Goal: Navigation & Orientation: Find specific page/section

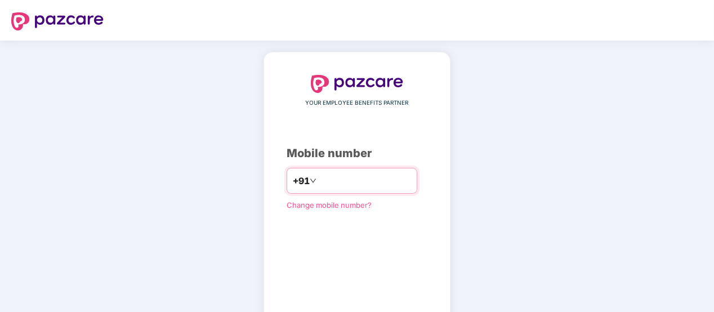
click at [373, 181] on input "number" at bounding box center [365, 181] width 92 height 18
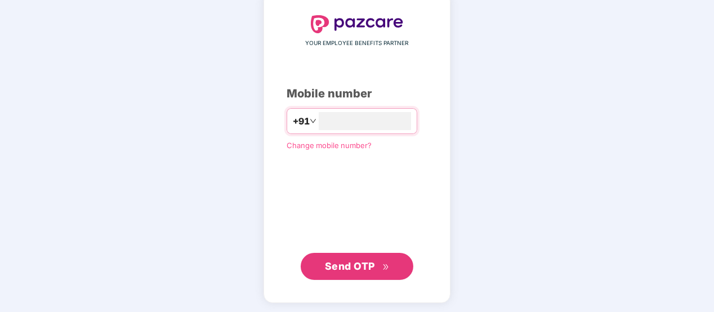
scroll to position [61, 0]
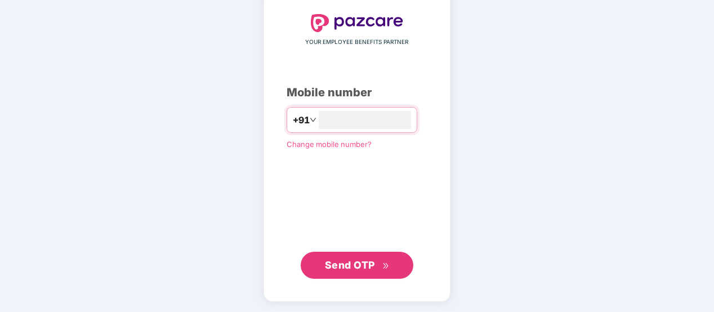
type input "**********"
click at [357, 256] on button "Send OTP" at bounding box center [357, 265] width 113 height 27
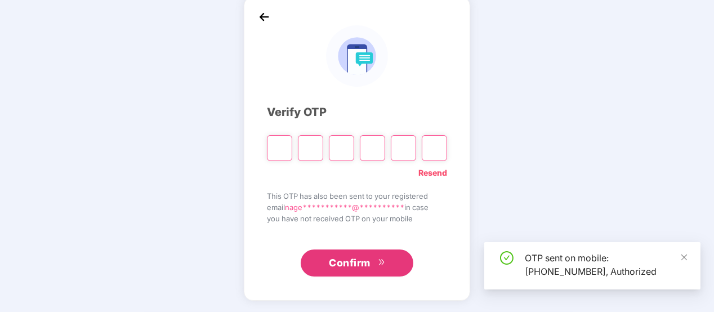
scroll to position [55, 0]
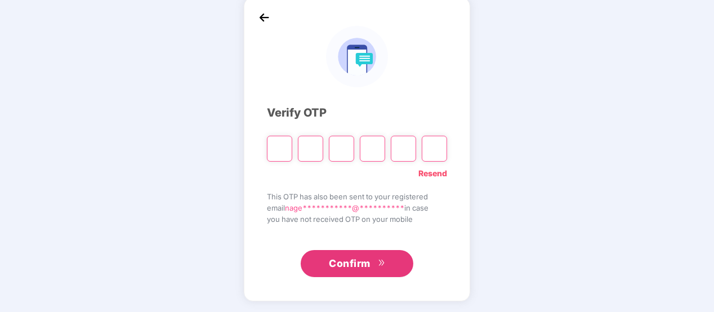
type input "*"
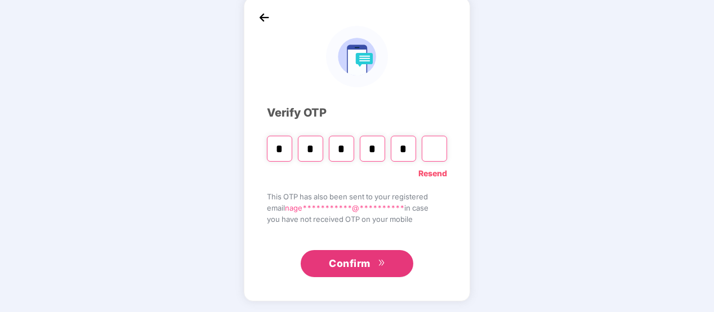
type input "*"
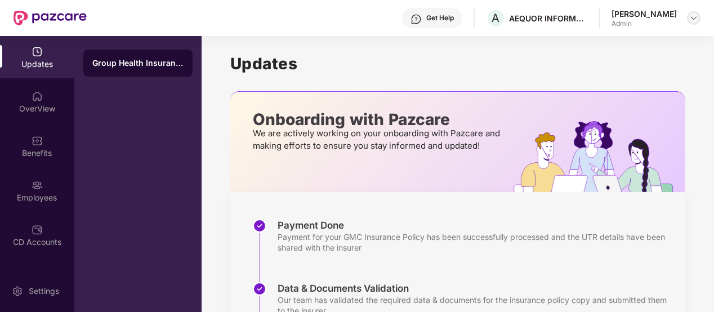
click at [692, 15] on img at bounding box center [693, 18] width 9 height 9
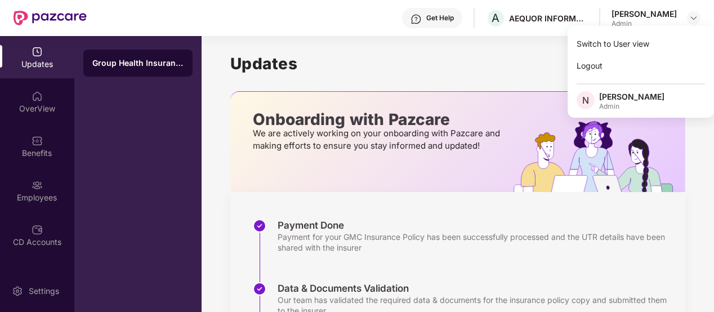
click at [456, 64] on h1 "Updates" at bounding box center [457, 63] width 455 height 19
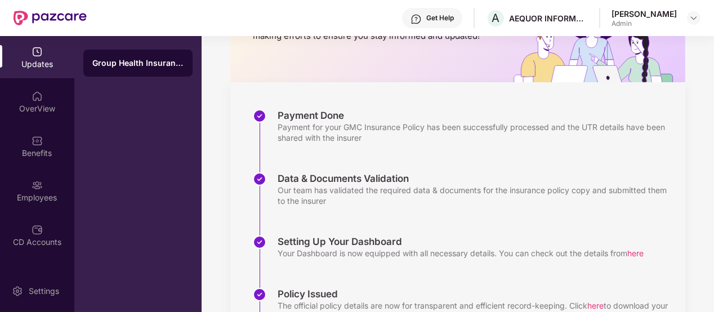
scroll to position [113, 0]
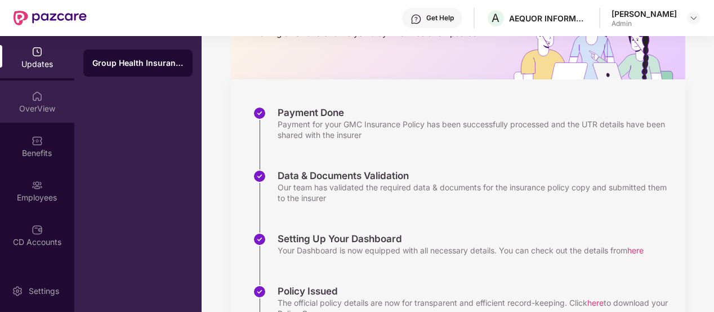
click at [36, 96] on img at bounding box center [37, 96] width 11 height 11
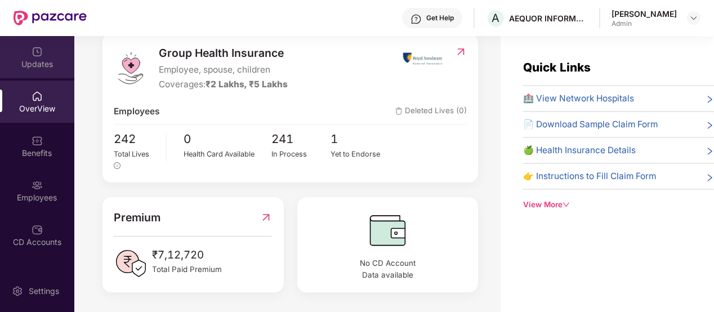
click at [37, 49] on img at bounding box center [37, 51] width 11 height 11
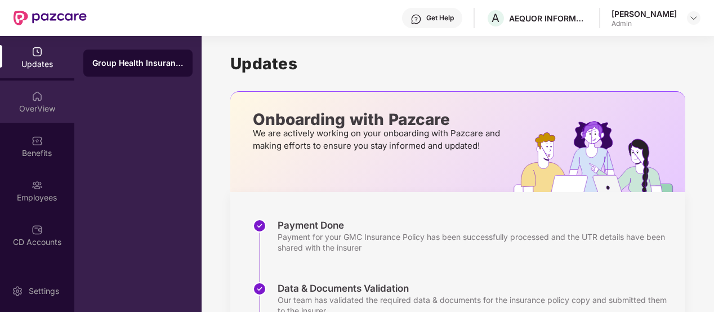
click at [37, 97] on img at bounding box center [37, 96] width 11 height 11
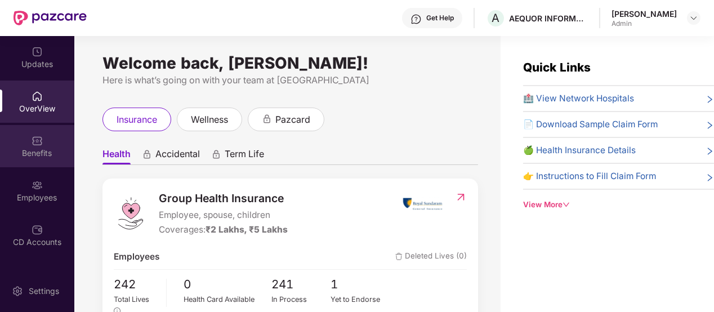
click at [38, 141] on img at bounding box center [37, 140] width 11 height 11
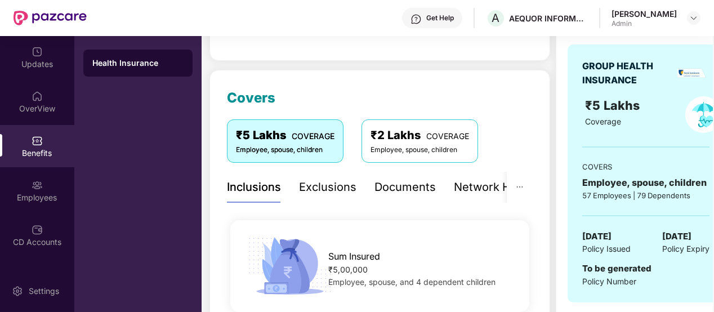
scroll to position [169, 0]
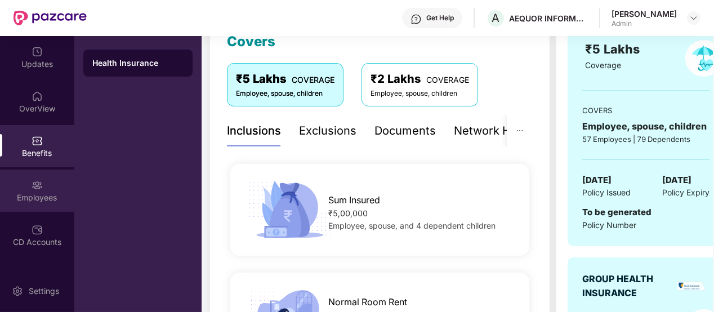
click at [35, 180] on img at bounding box center [37, 185] width 11 height 11
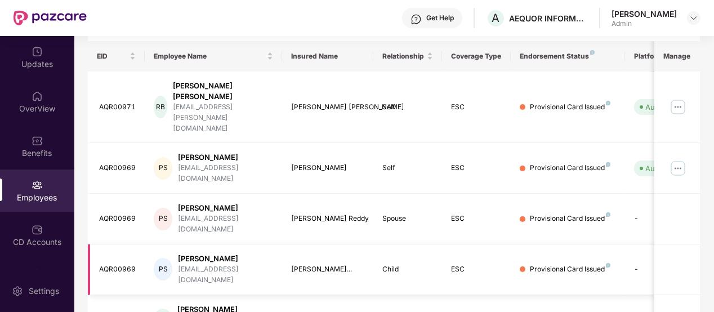
scroll to position [394, 0]
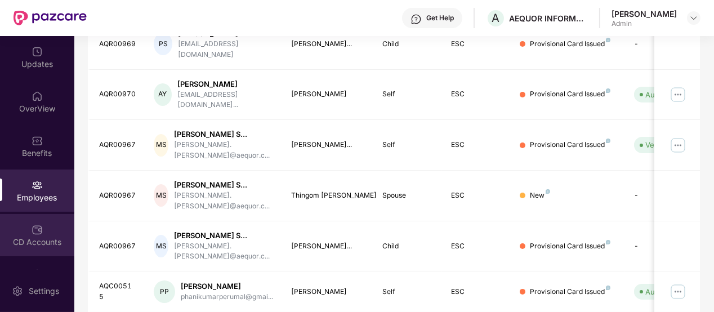
click at [35, 225] on img at bounding box center [37, 229] width 11 height 11
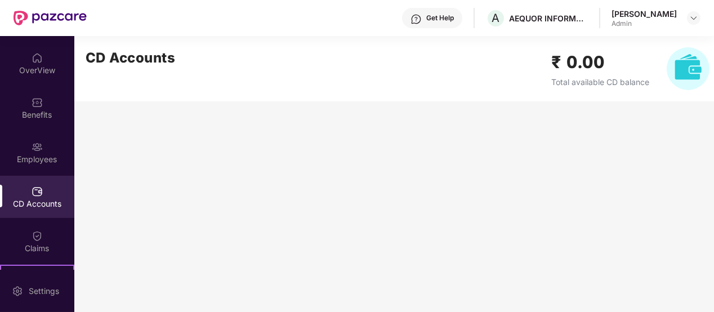
scroll to position [56, 0]
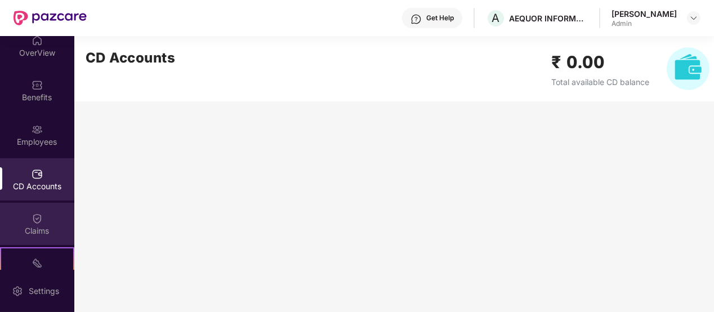
click at [34, 217] on img at bounding box center [37, 218] width 11 height 11
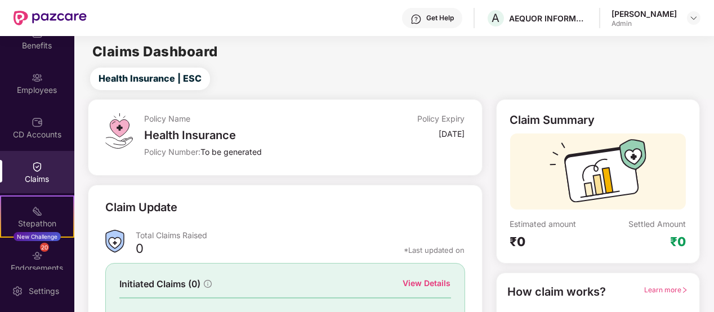
scroll to position [166, 0]
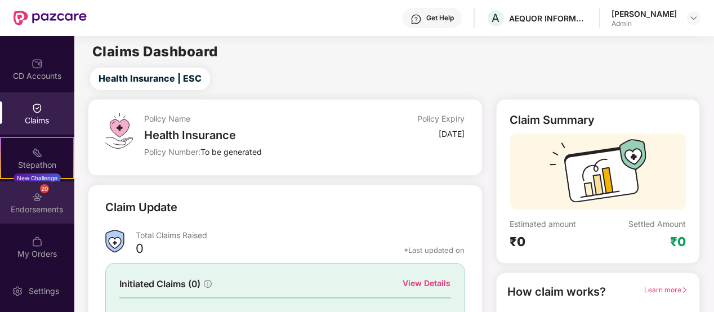
click at [38, 196] on img at bounding box center [37, 196] width 11 height 11
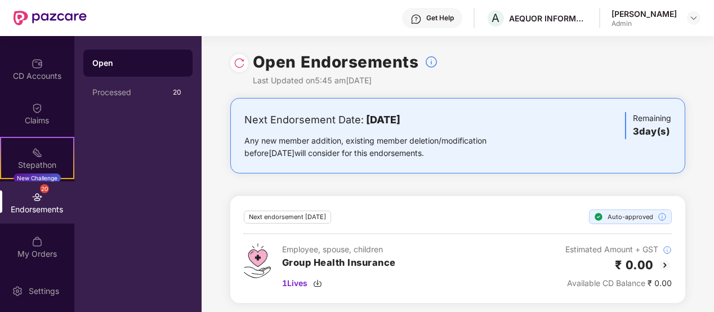
scroll to position [3, 0]
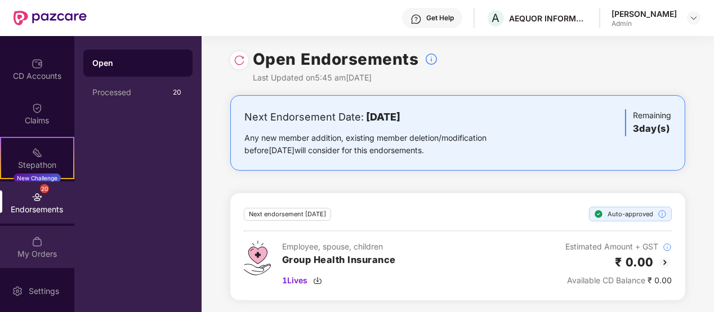
click at [35, 236] on img at bounding box center [37, 241] width 11 height 11
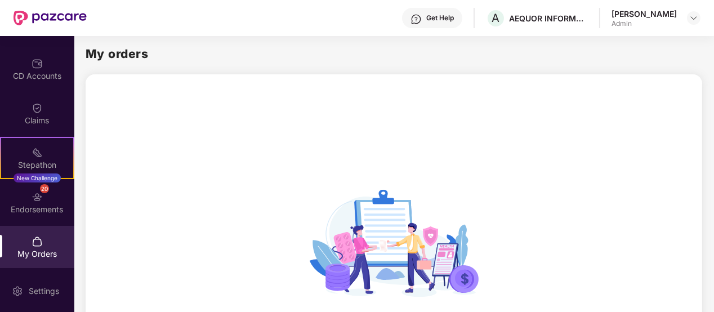
scroll to position [172, 0]
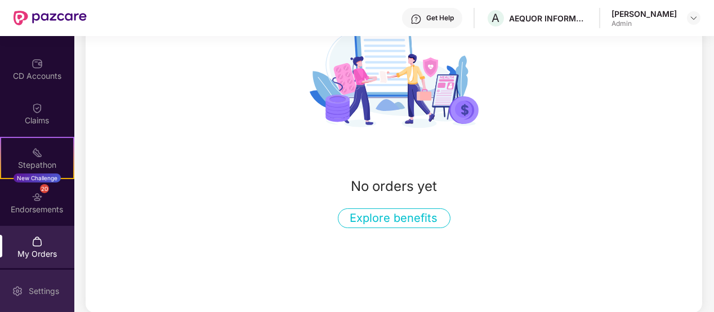
click at [43, 288] on div "Settings" at bounding box center [43, 290] width 37 height 11
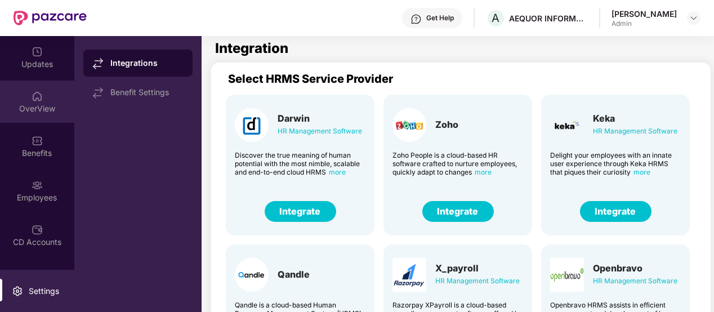
click at [37, 93] on img at bounding box center [37, 96] width 11 height 11
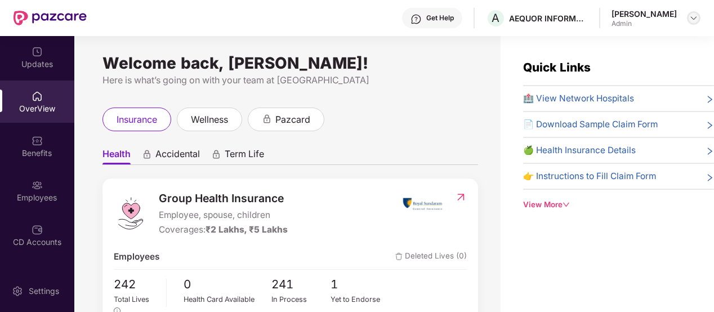
click at [694, 18] on img at bounding box center [693, 18] width 9 height 9
click at [385, 101] on div "Welcome back, [PERSON_NAME]! Here is what’s going on with your team at Pazcare …" at bounding box center [287, 180] width 426 height 289
click at [296, 119] on span "pazcard" at bounding box center [292, 120] width 35 height 14
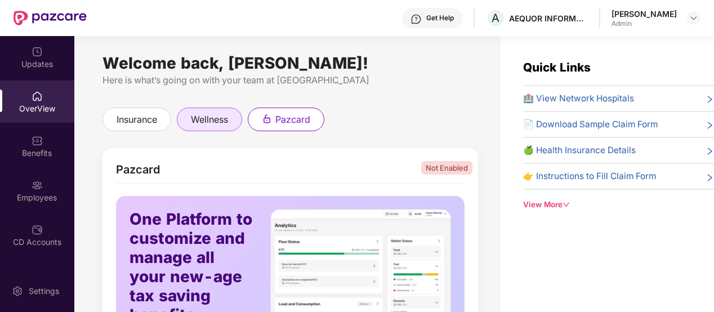
click at [220, 118] on span "wellness" at bounding box center [209, 120] width 37 height 14
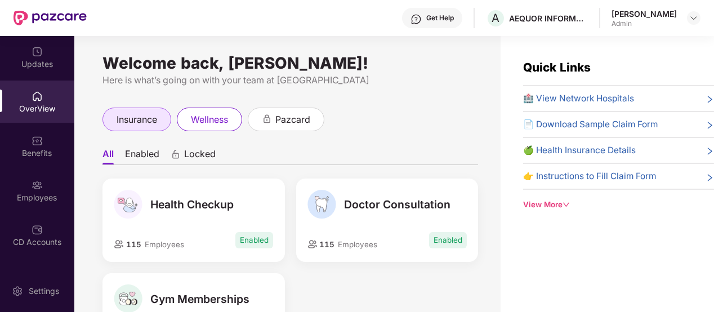
click at [147, 122] on span "insurance" at bounding box center [137, 120] width 41 height 14
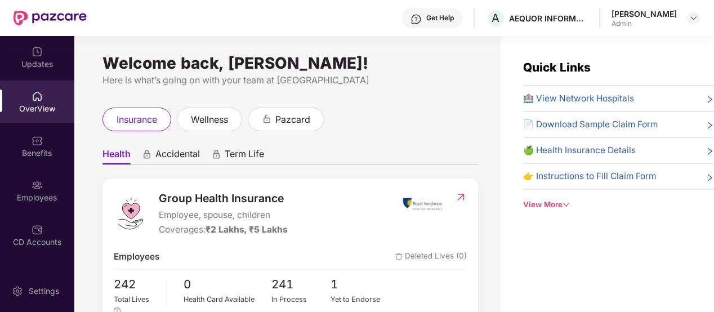
click at [558, 202] on div "View More" at bounding box center [618, 205] width 191 height 12
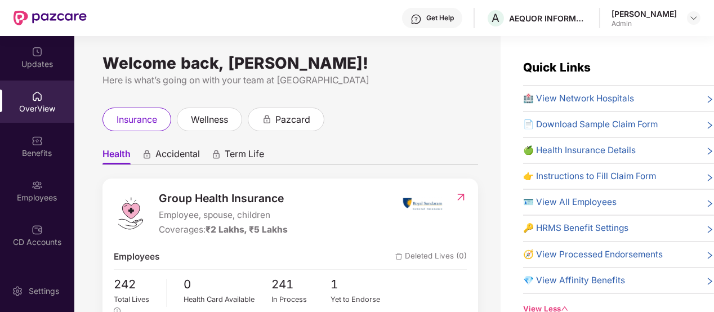
click at [627, 97] on span "🏥 View Network Hospitals" at bounding box center [578, 99] width 111 height 14
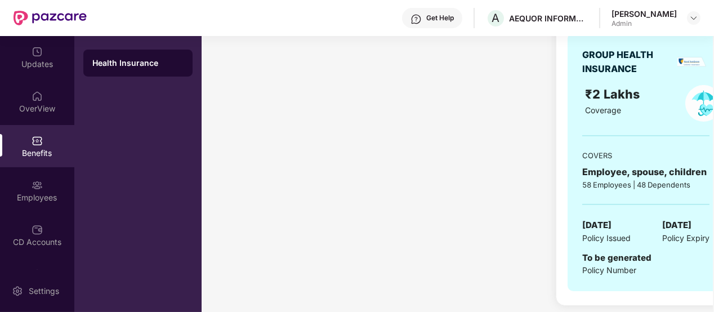
scroll to position [168, 0]
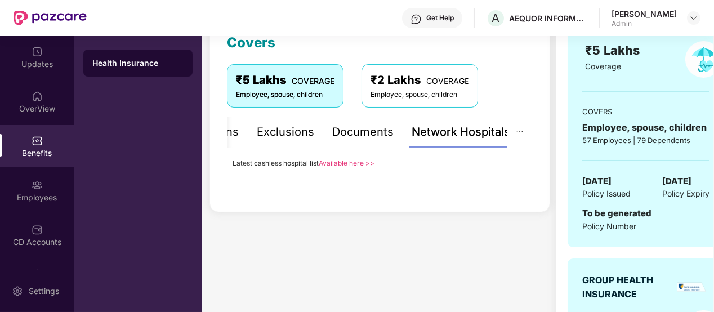
click at [355, 160] on link "Available here >>" at bounding box center [347, 163] width 56 height 8
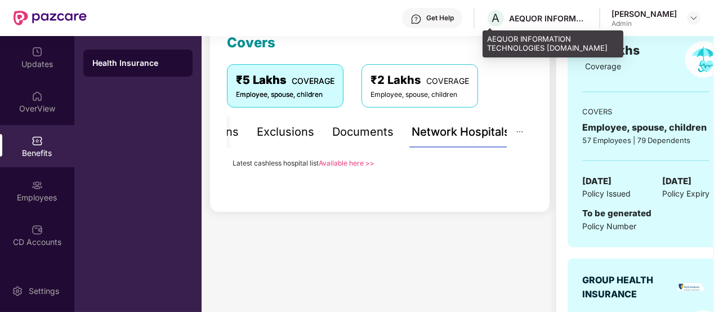
click at [522, 17] on div "AEQUOR INFORMATION TECHNOLOGIES [DOMAIN_NAME]" at bounding box center [548, 18] width 79 height 11
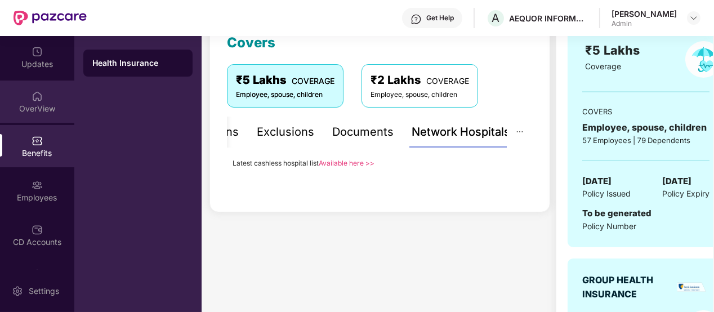
click at [41, 111] on div "OverView" at bounding box center [37, 108] width 74 height 11
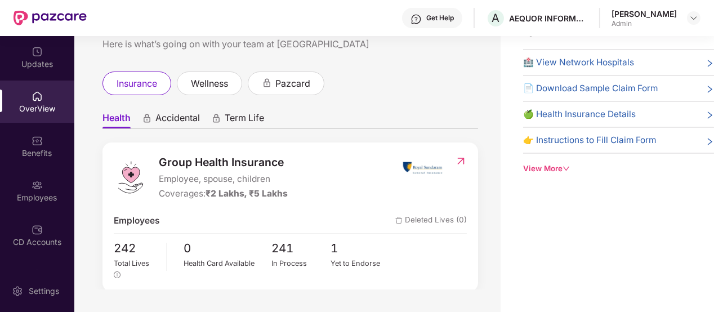
scroll to position [0, 0]
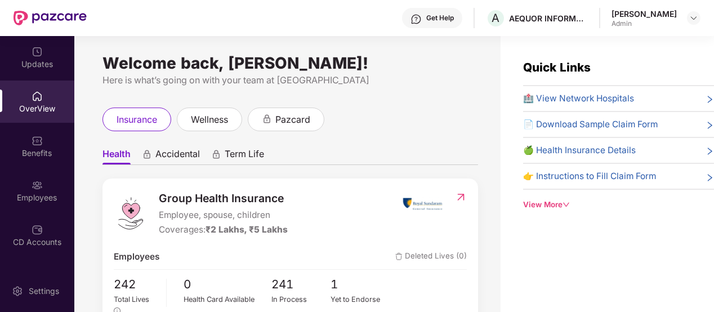
click at [632, 151] on span "🍏 Health Insurance Details" at bounding box center [579, 151] width 113 height 14
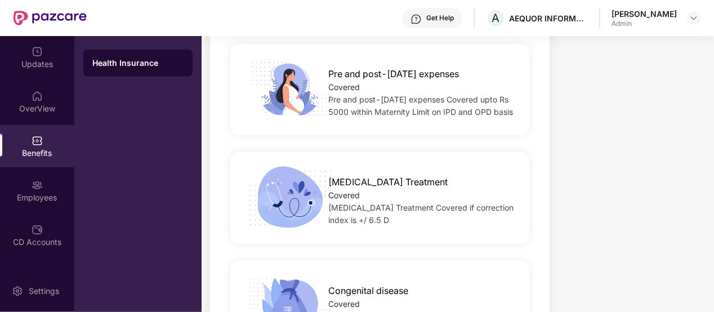
scroll to position [1744, 0]
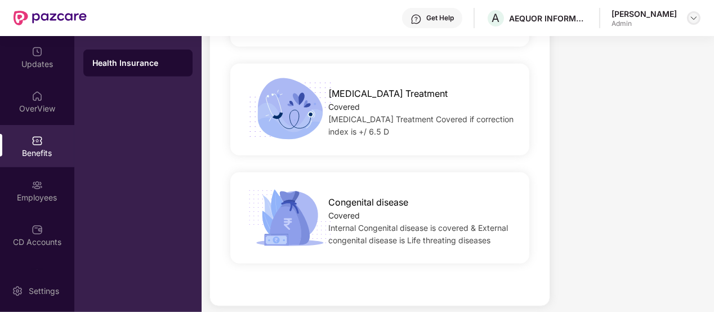
click at [695, 16] on img at bounding box center [693, 18] width 9 height 9
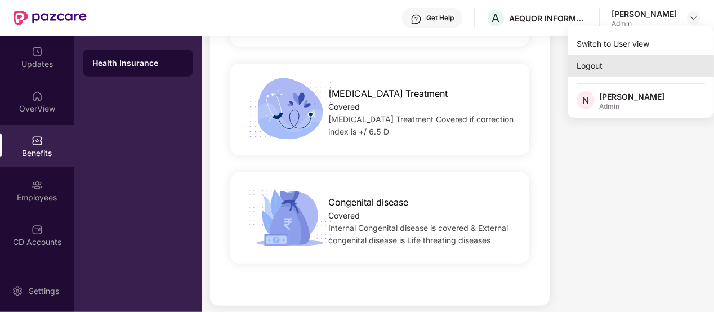
click at [592, 64] on div "Logout" at bounding box center [640, 66] width 146 height 22
